Goal: Communication & Community: Participate in discussion

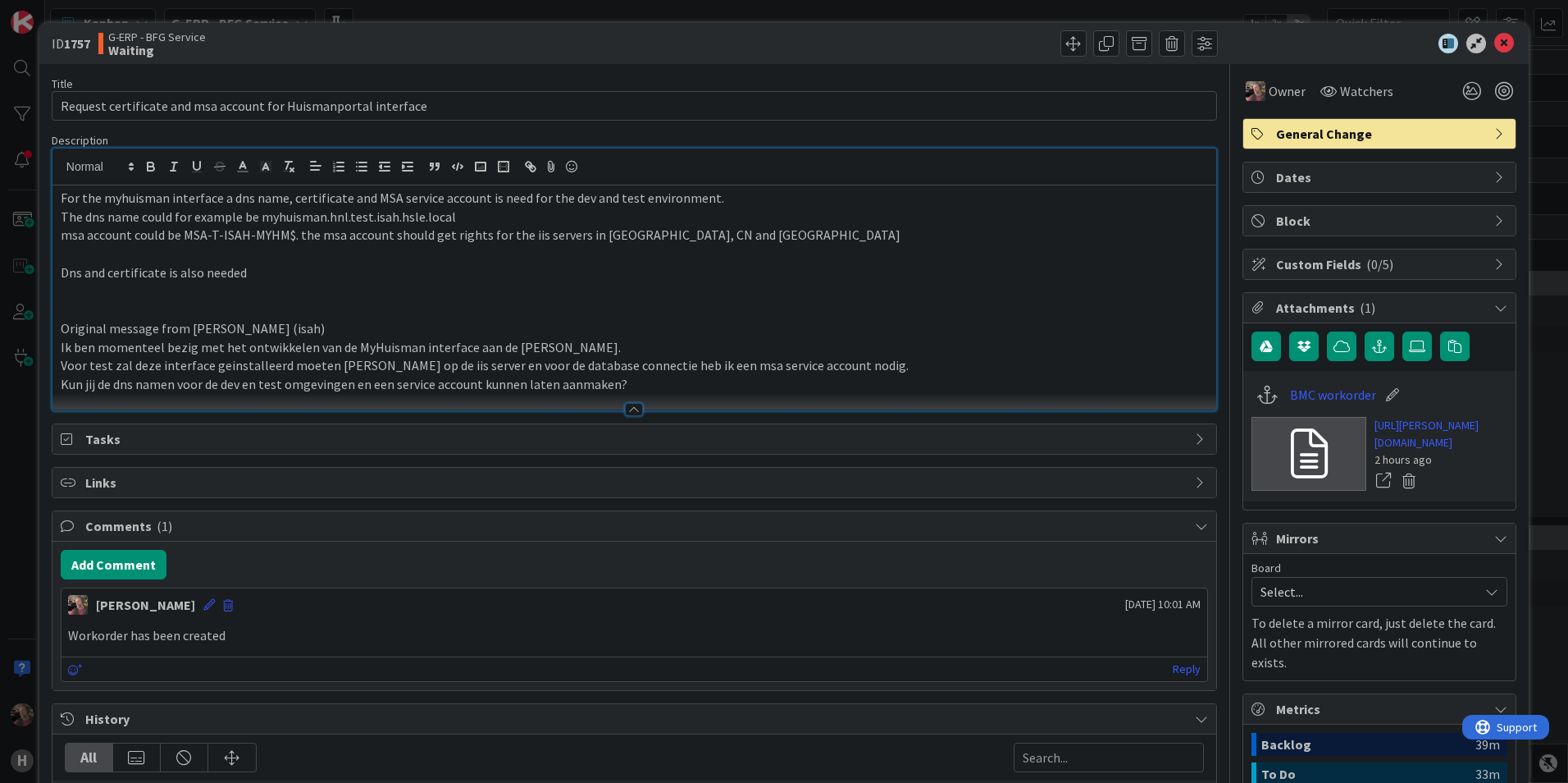
scroll to position [246, 0]
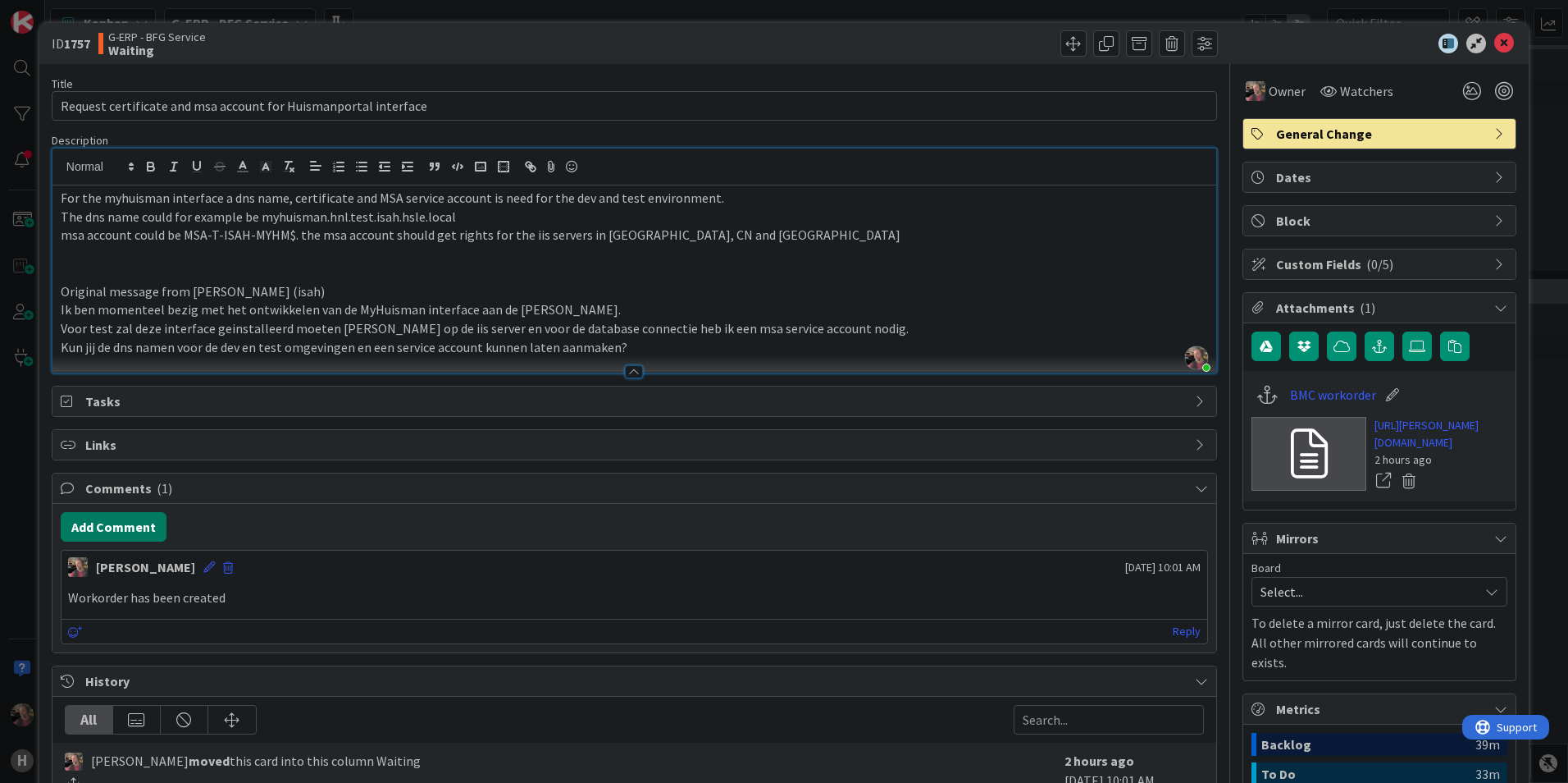
click at [125, 520] on button "Add Comment" at bounding box center [114, 527] width 106 height 30
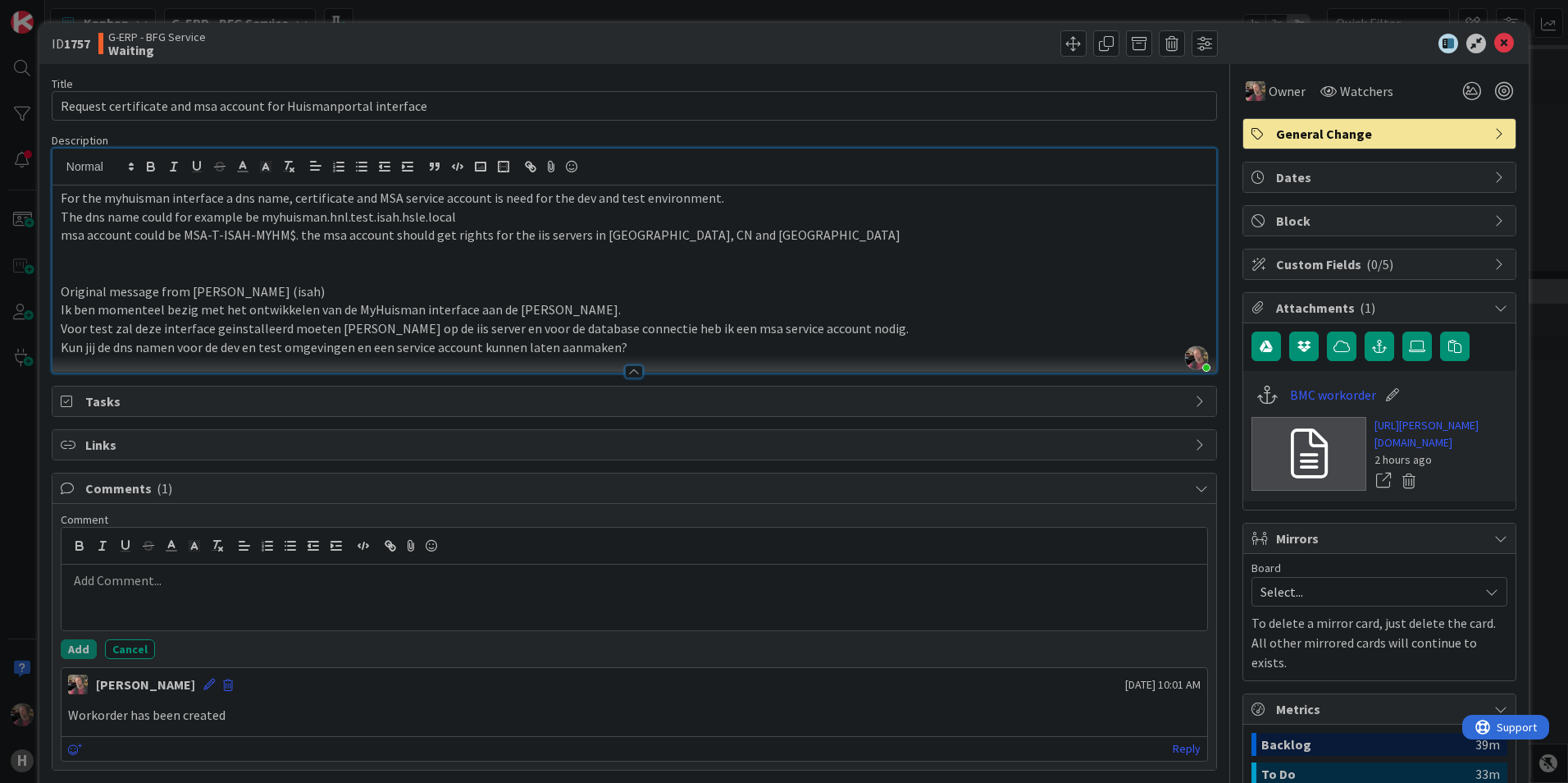
click at [254, 597] on div at bounding box center [635, 597] width 1145 height 66
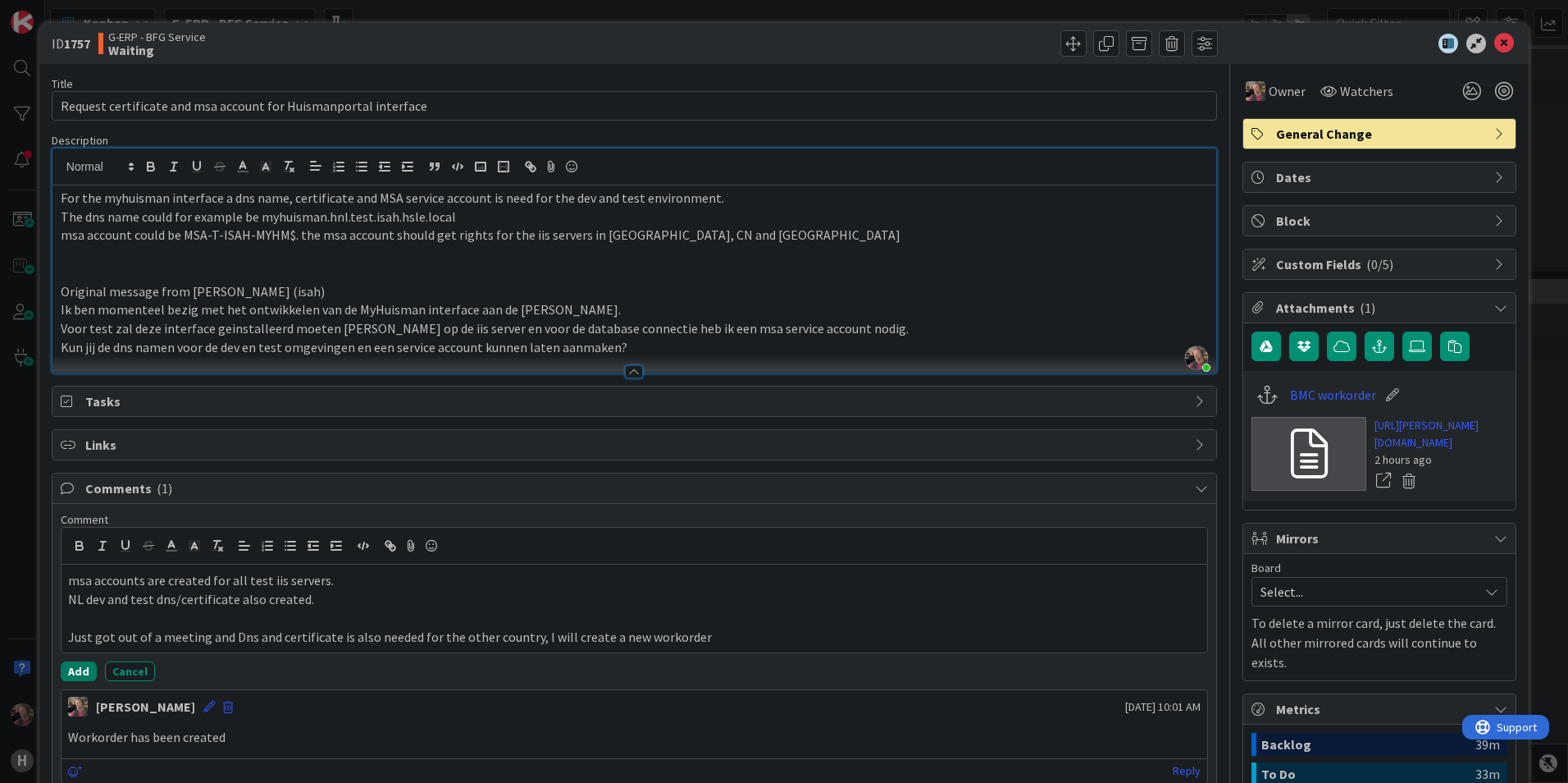
click at [76, 668] on button "Add" at bounding box center [79, 671] width 36 height 20
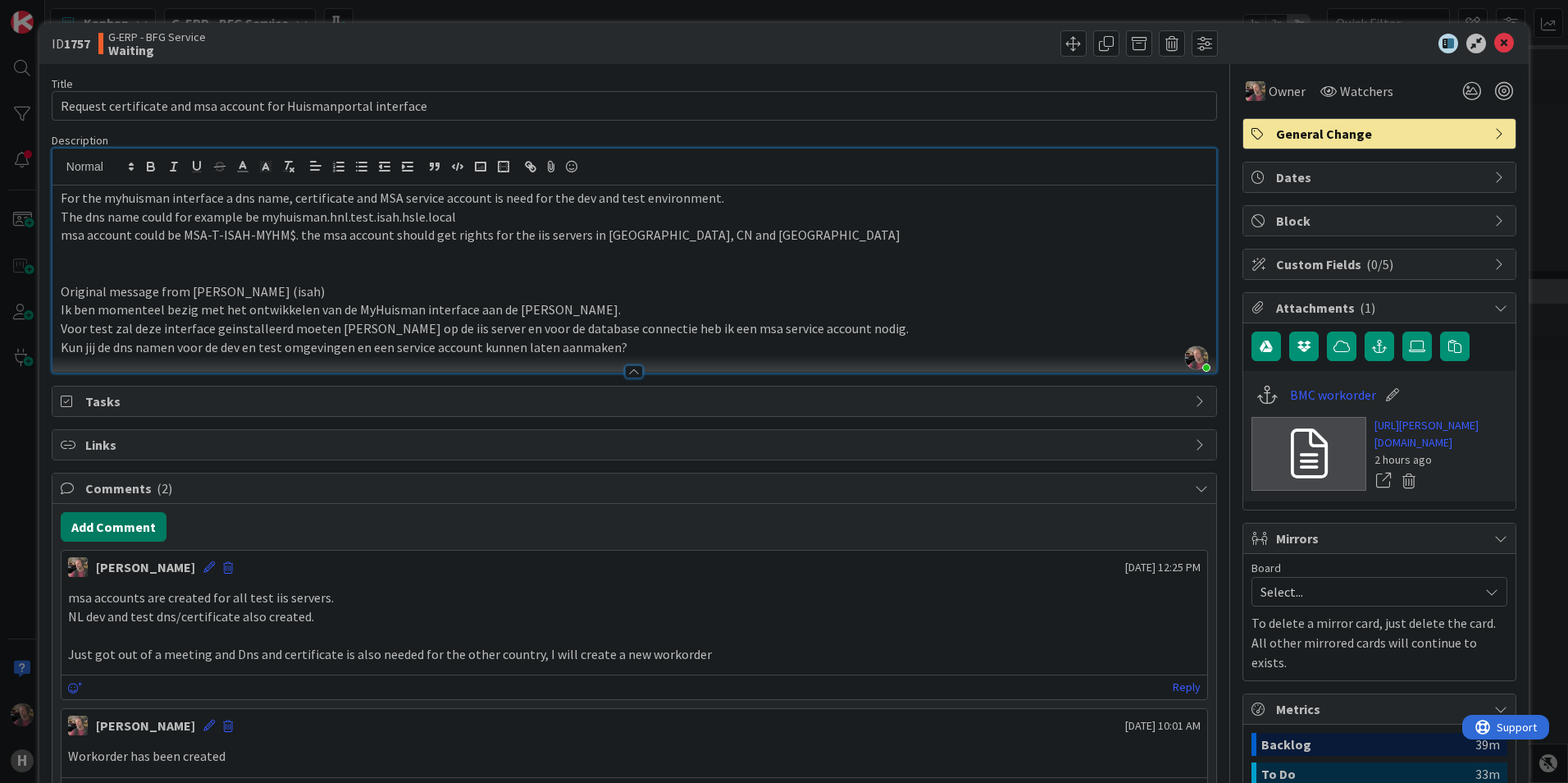
click at [115, 528] on button "Add Comment" at bounding box center [114, 527] width 106 height 30
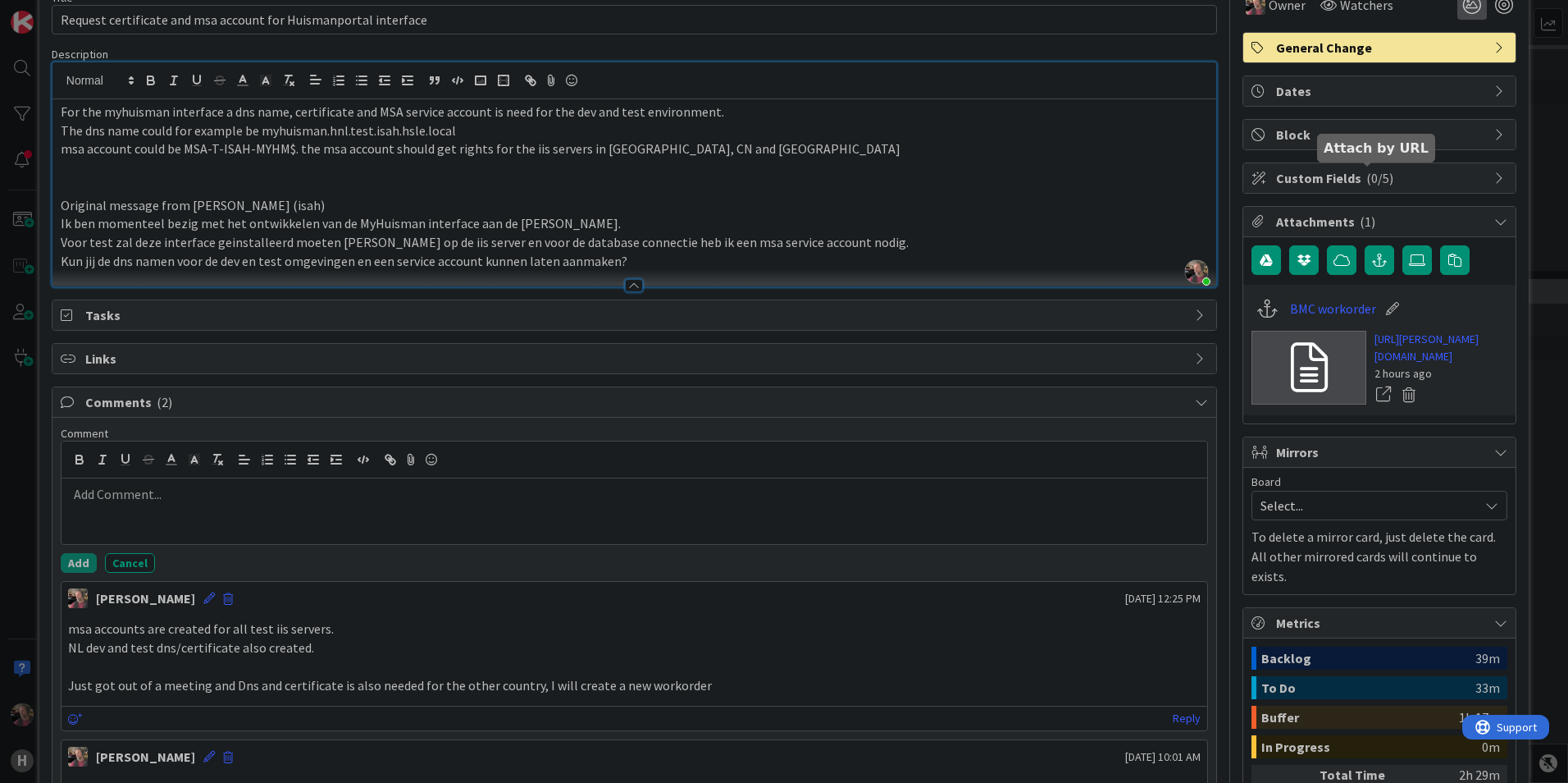
scroll to position [0, 0]
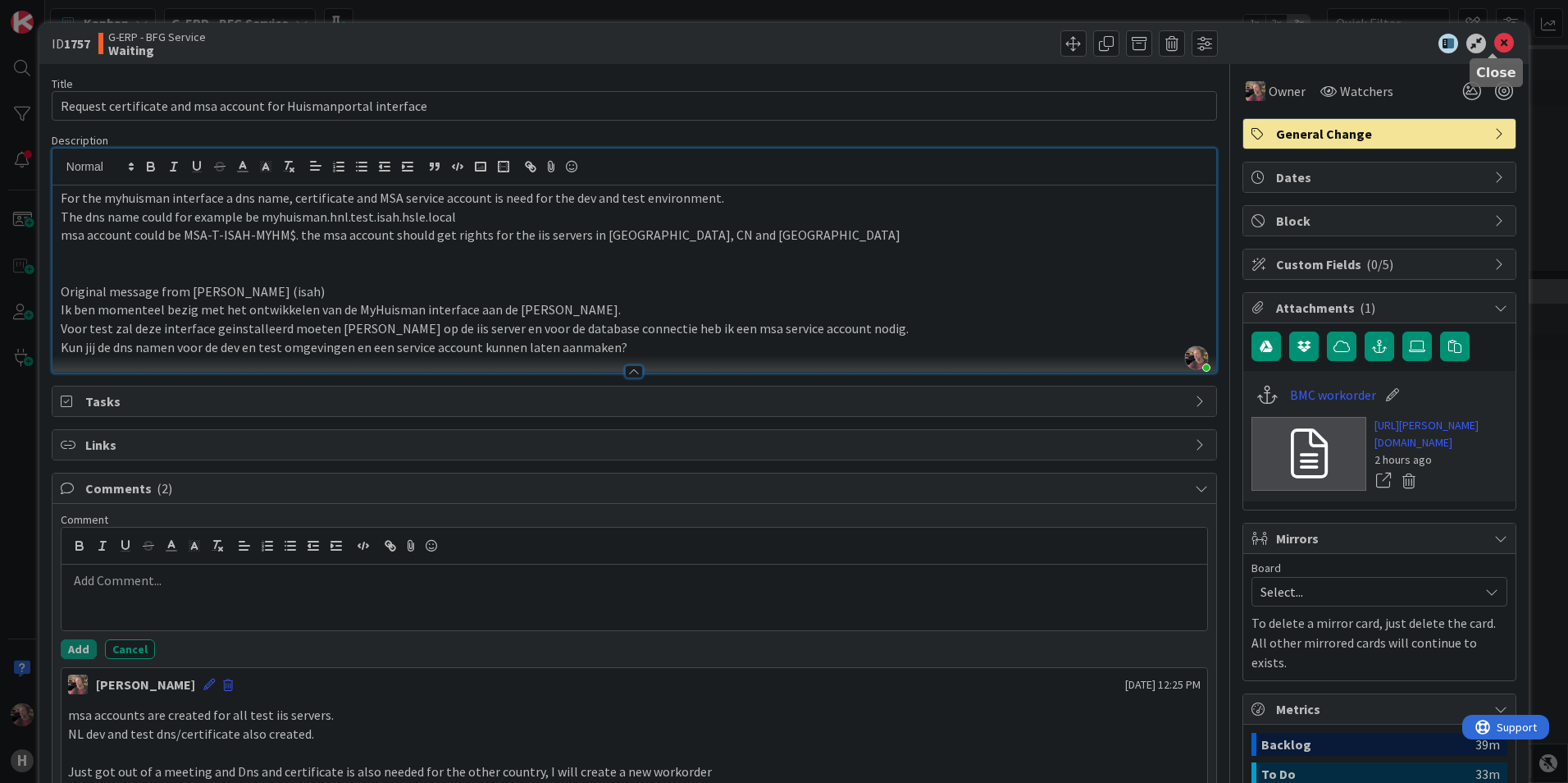
click at [1494, 43] on icon at bounding box center [1504, 44] width 20 height 20
